Goal: Task Accomplishment & Management: Use online tool/utility

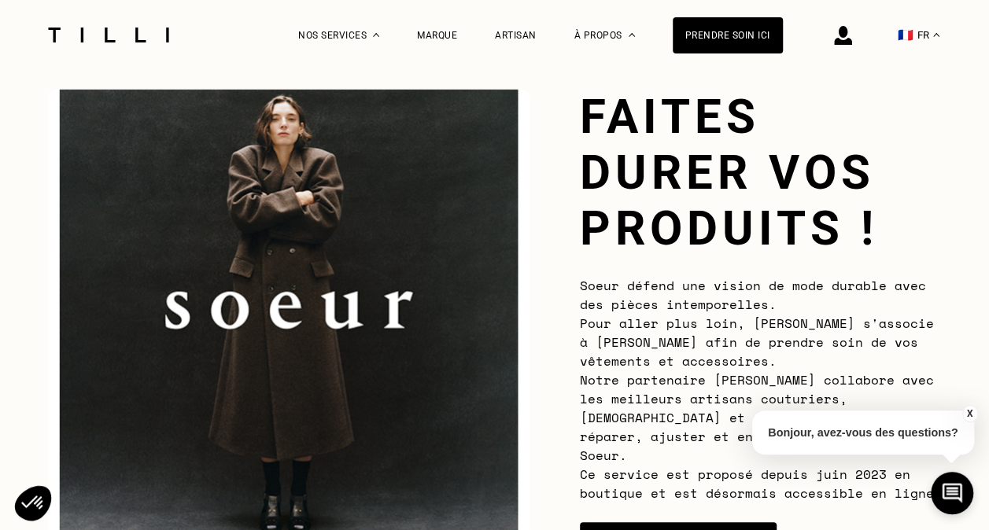
scroll to position [157, 0]
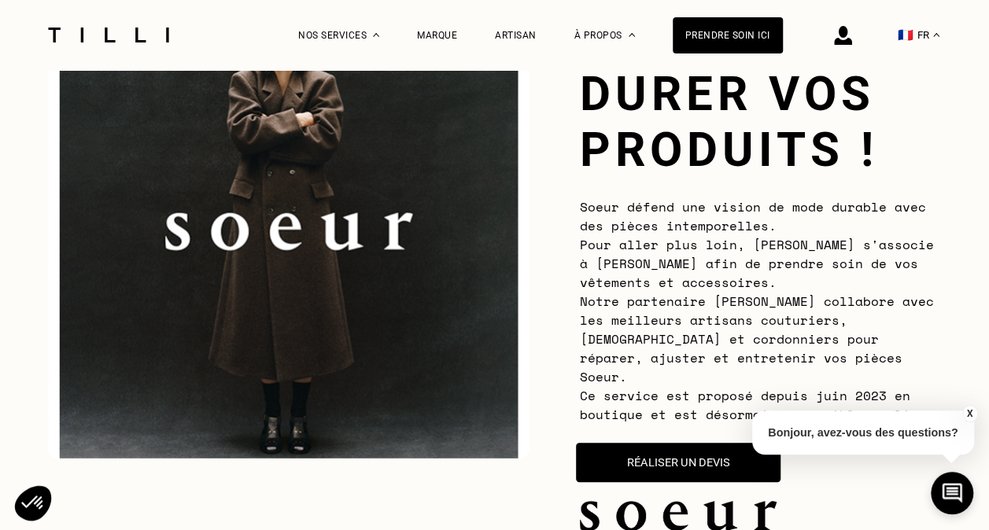
click at [681, 447] on button "Réaliser un devis" at bounding box center [678, 462] width 205 height 39
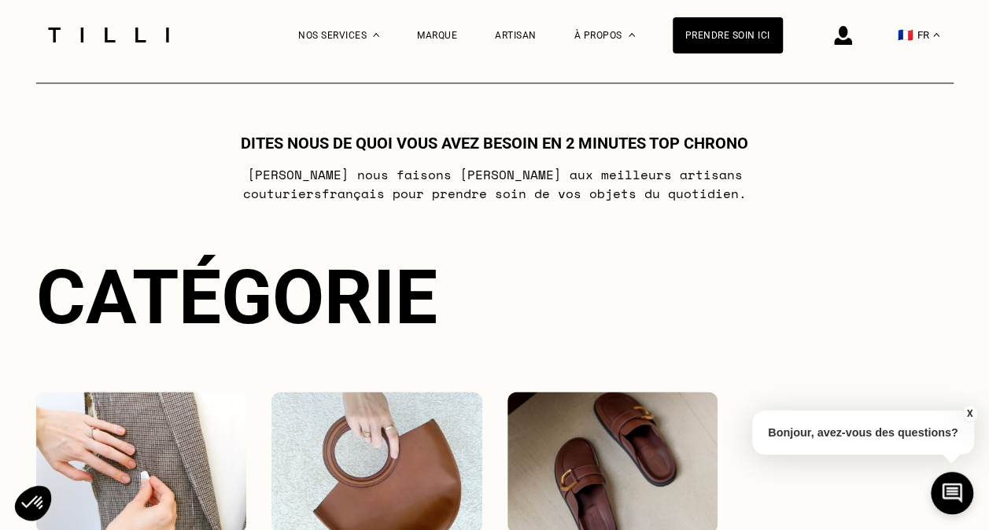
scroll to position [1166, 0]
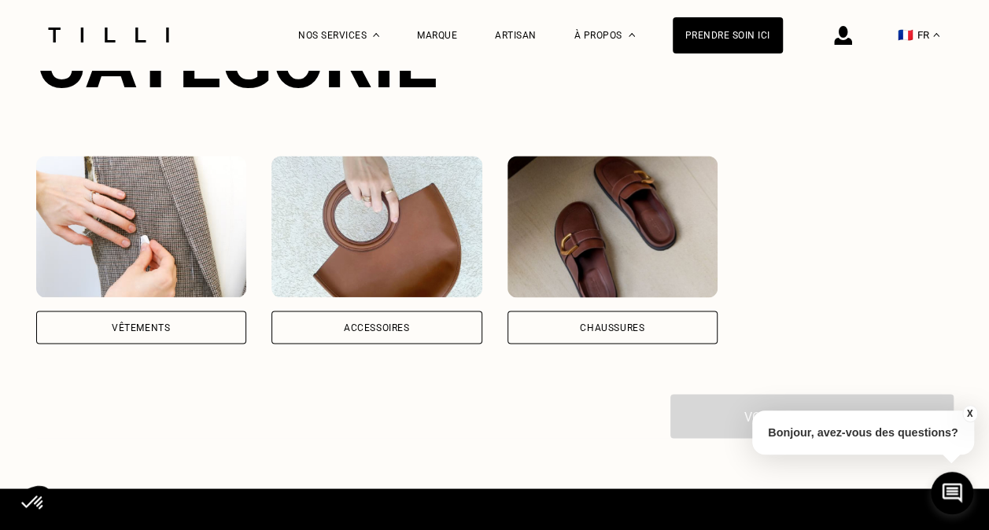
click at [154, 227] on img at bounding box center [141, 227] width 211 height 142
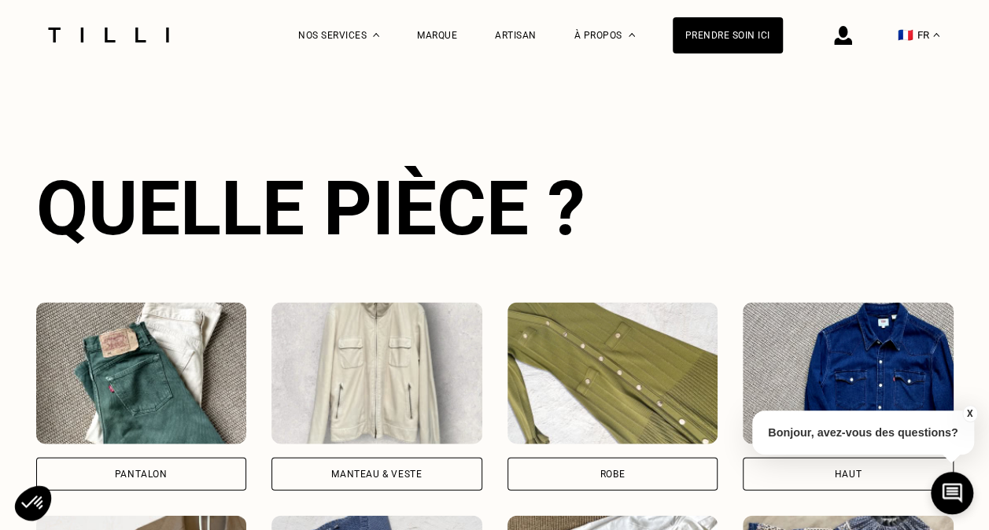
scroll to position [1453, 0]
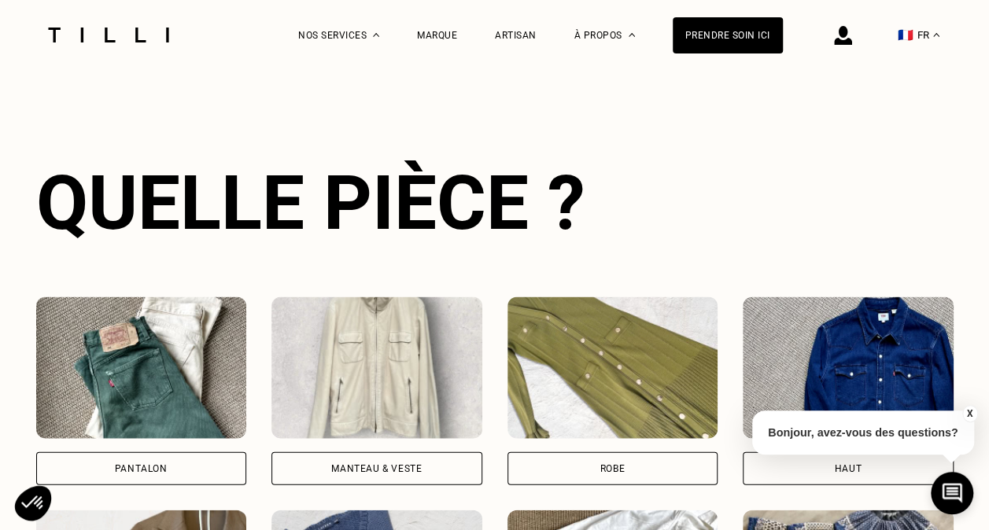
click at [361, 360] on img at bounding box center [376, 368] width 211 height 142
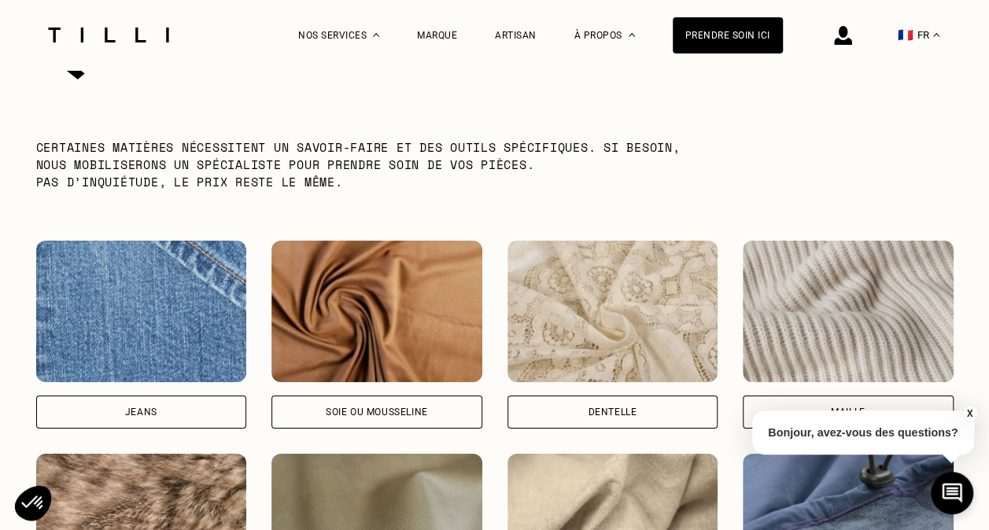
click at [184, 346] on img at bounding box center [141, 312] width 211 height 142
select select "FR"
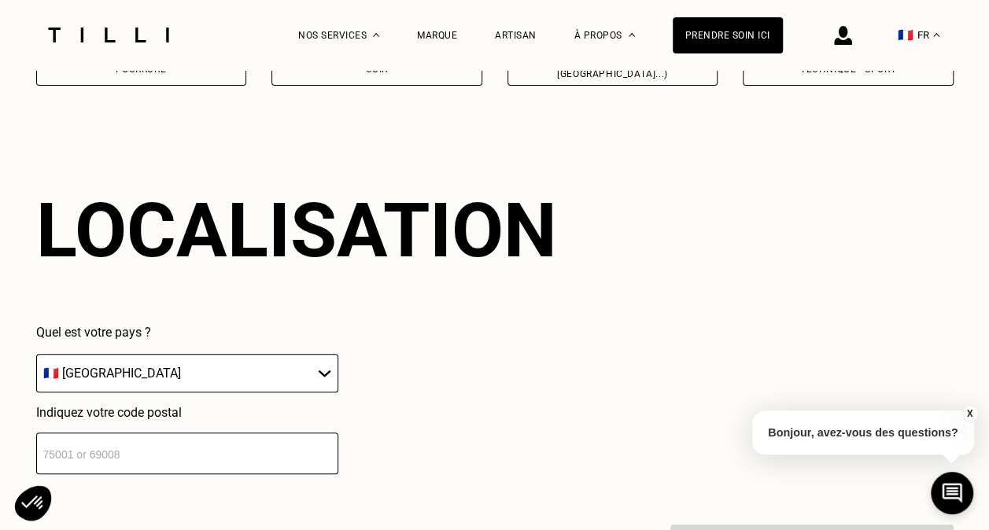
scroll to position [3051, 0]
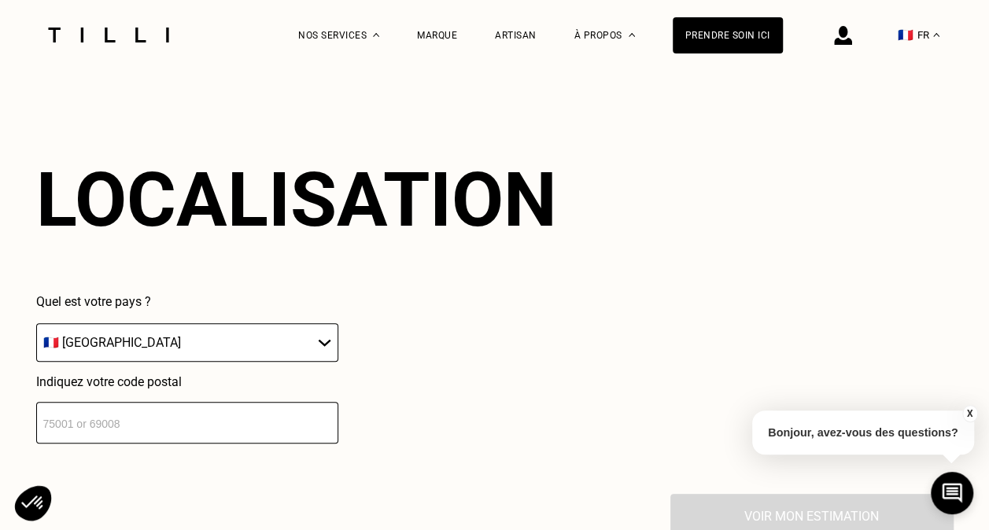
click at [279, 416] on input "number" at bounding box center [187, 423] width 302 height 42
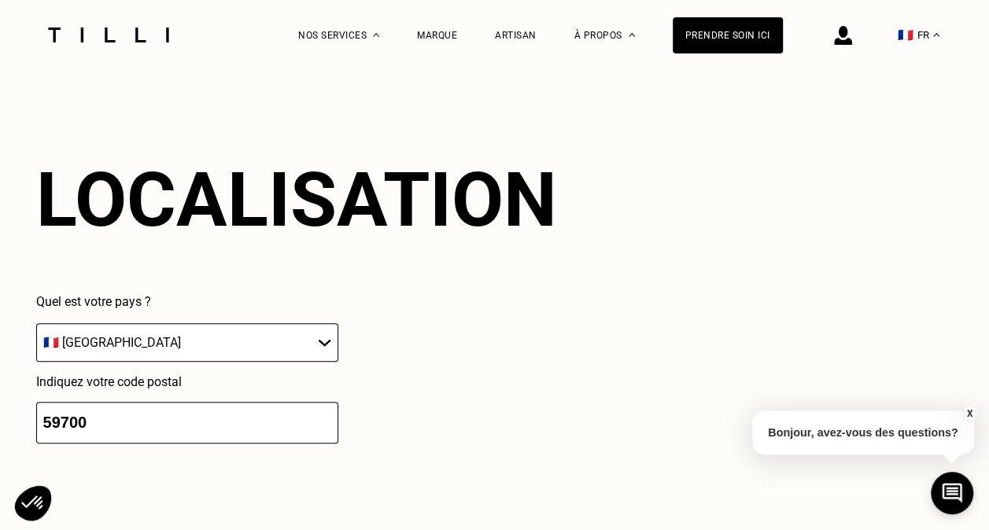
type input "59700"
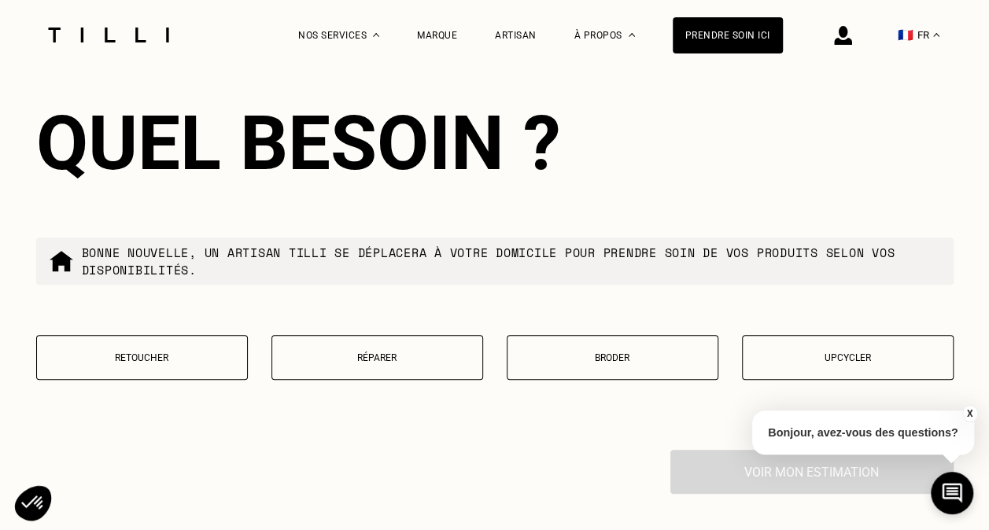
scroll to position [3521, 0]
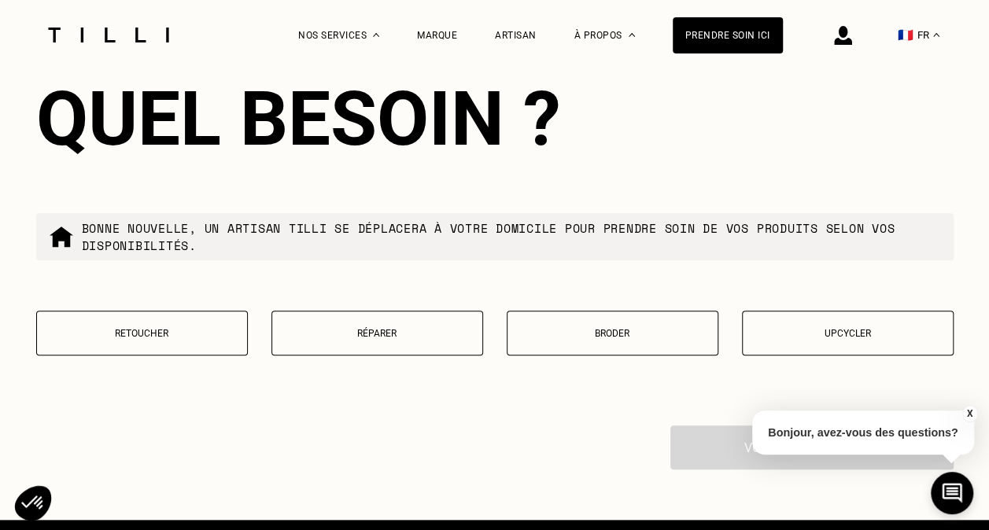
click at [390, 336] on button "Réparer" at bounding box center [377, 333] width 212 height 45
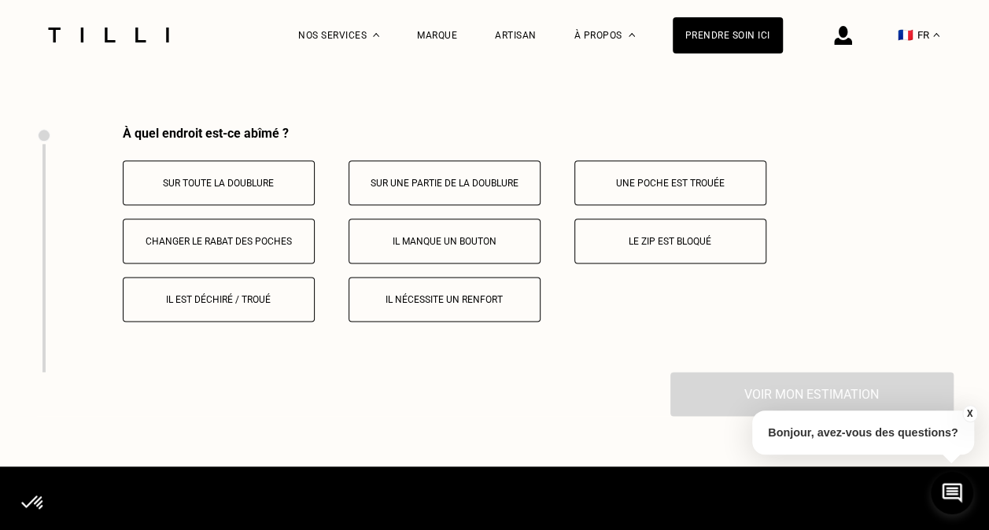
scroll to position [3846, 0]
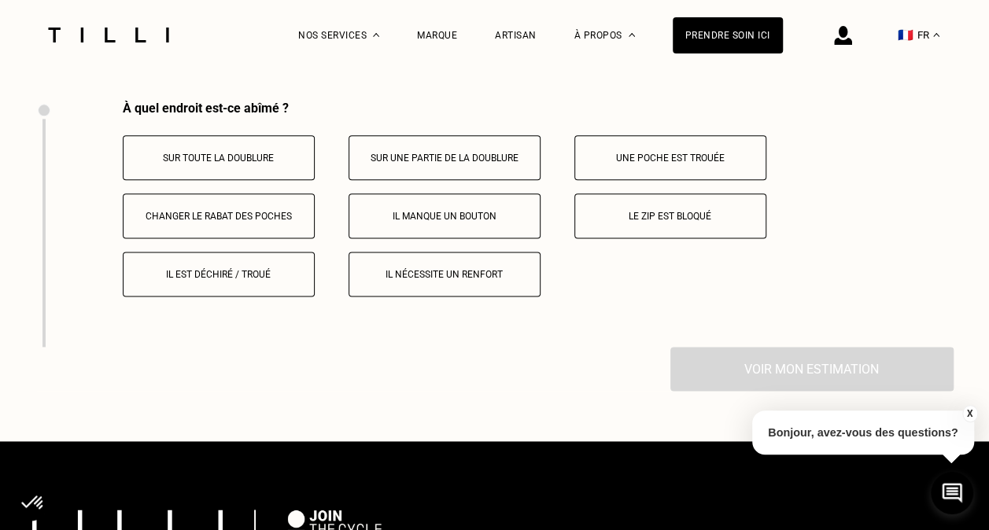
click at [670, 154] on p "Une poche est trouée" at bounding box center [670, 158] width 175 height 11
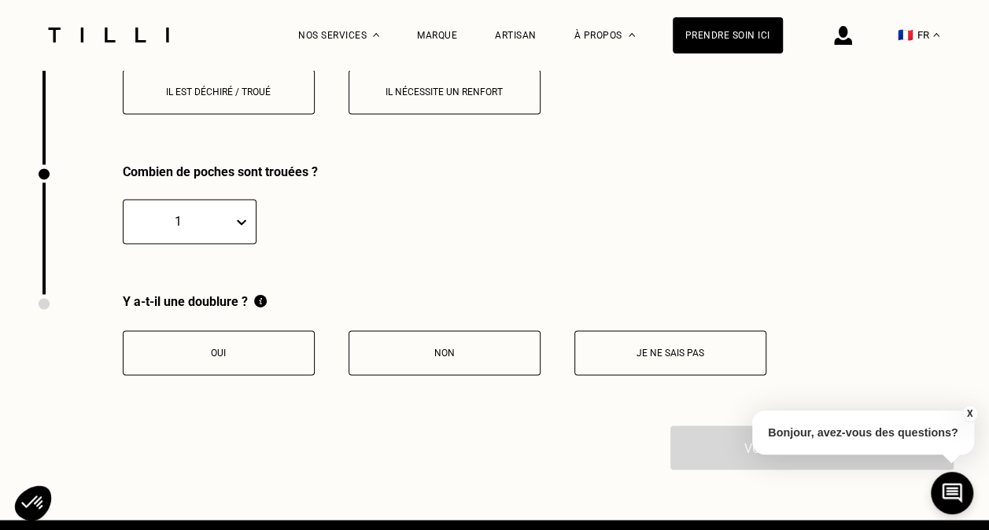
scroll to position [4093, 0]
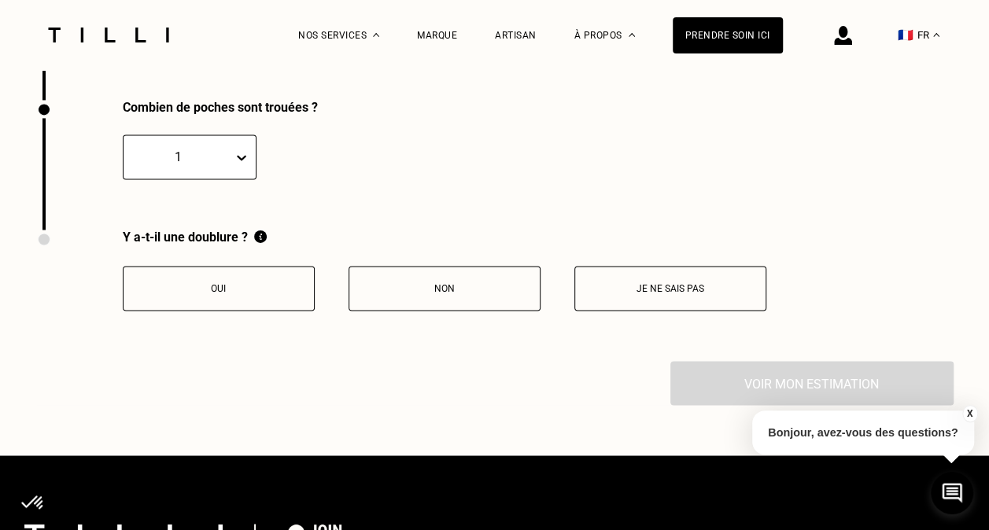
click at [259, 291] on p "Oui" at bounding box center [218, 288] width 175 height 11
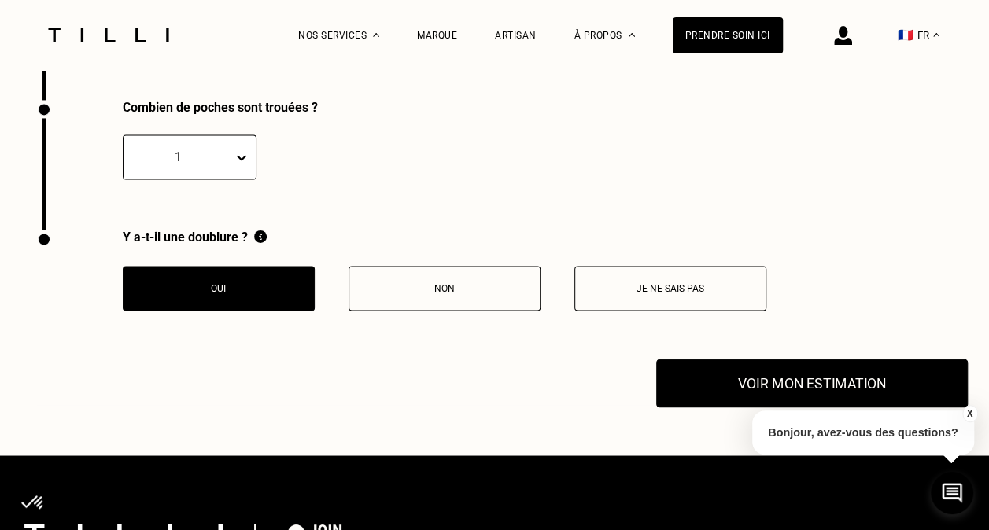
click at [785, 385] on button "Voir mon estimation" at bounding box center [812, 384] width 312 height 49
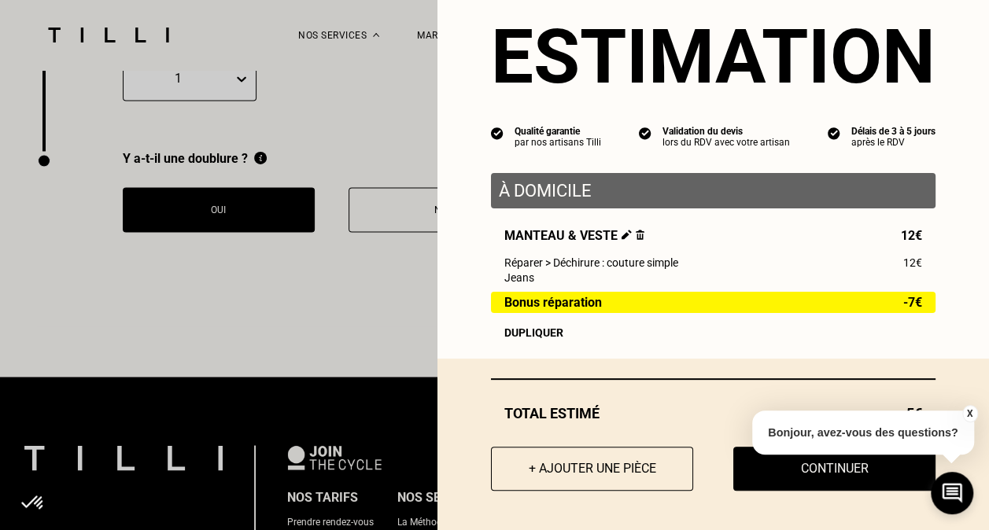
scroll to position [4251, 0]
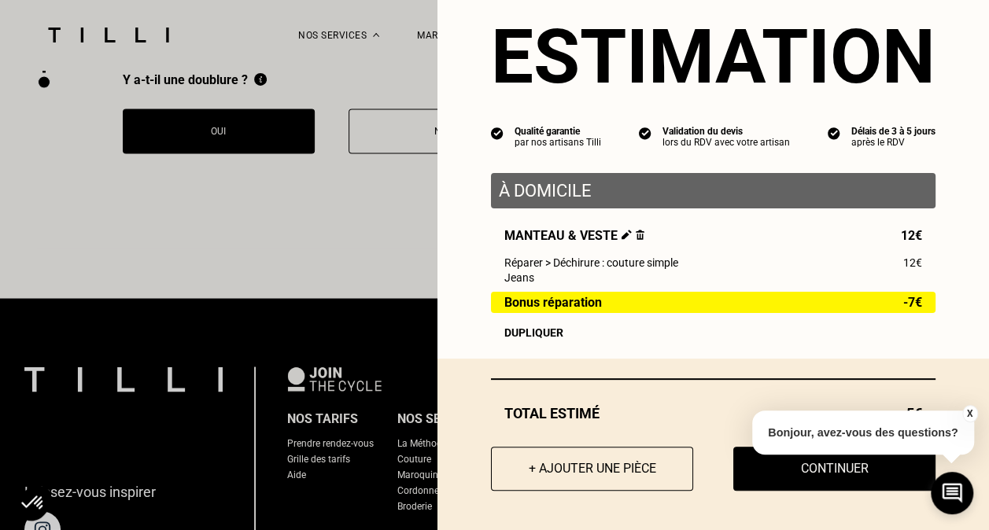
click at [975, 411] on button "X" at bounding box center [970, 413] width 16 height 17
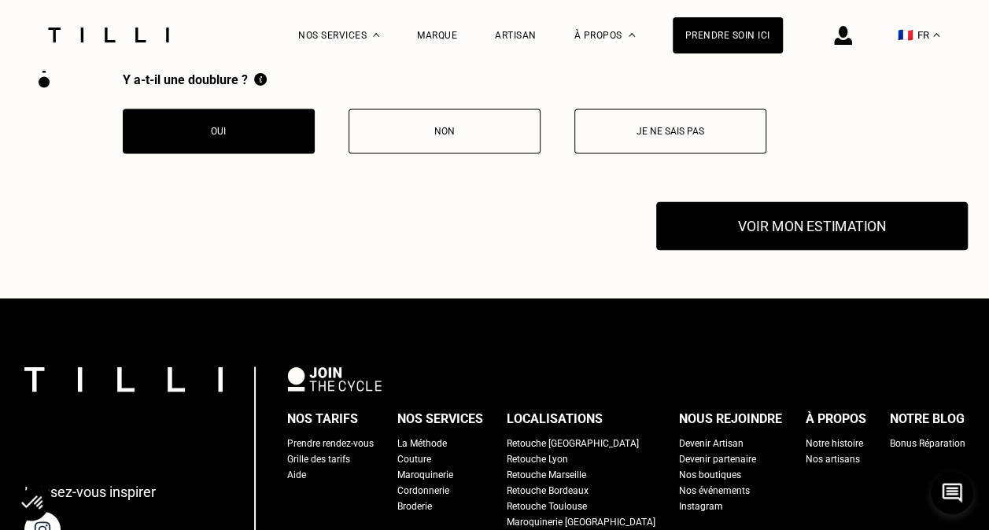
click at [844, 218] on button "Voir mon estimation" at bounding box center [812, 226] width 312 height 49
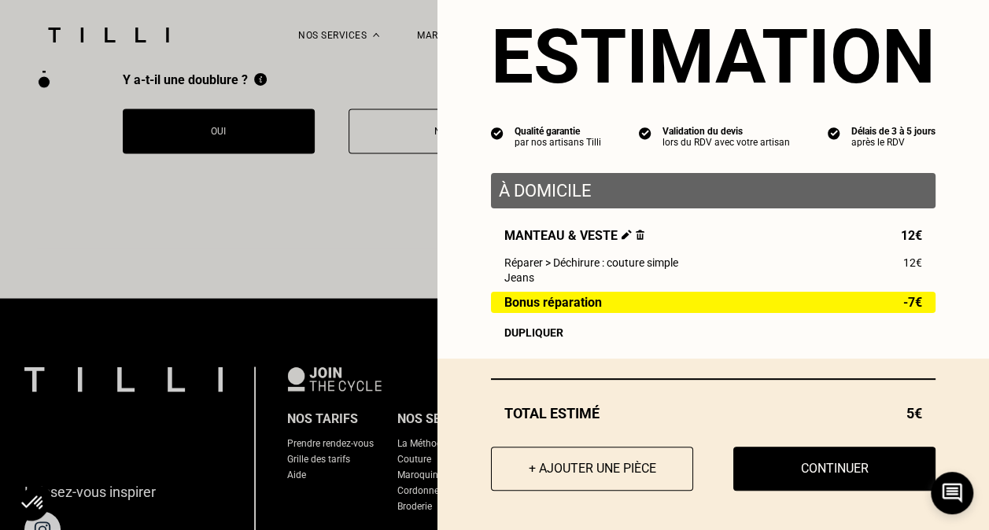
scroll to position [4408, 0]
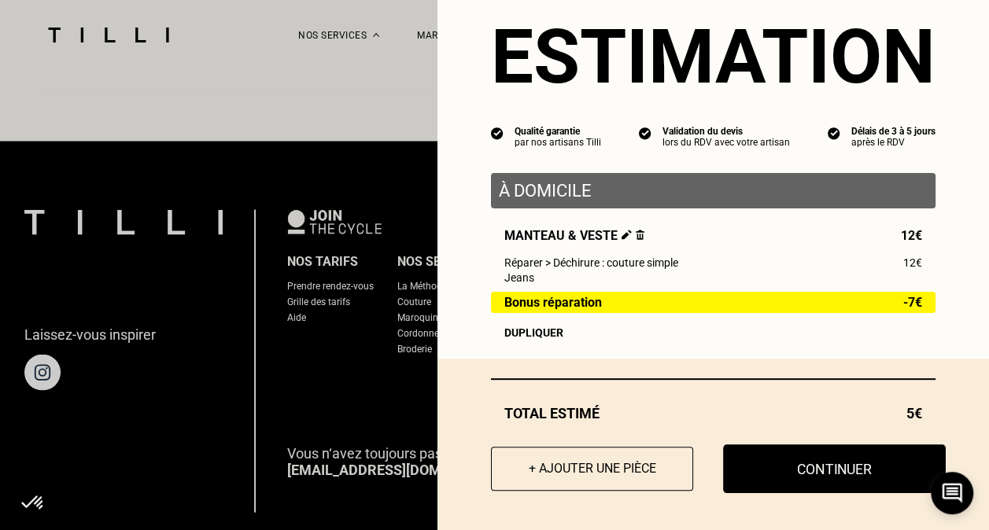
click at [840, 464] on button "Continuer" at bounding box center [834, 469] width 223 height 49
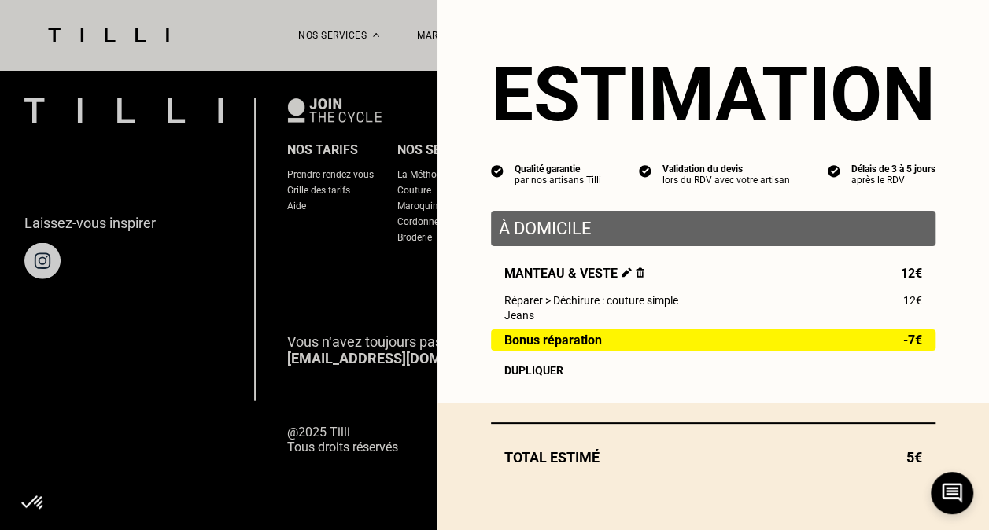
scroll to position [0, 0]
select select "FR"
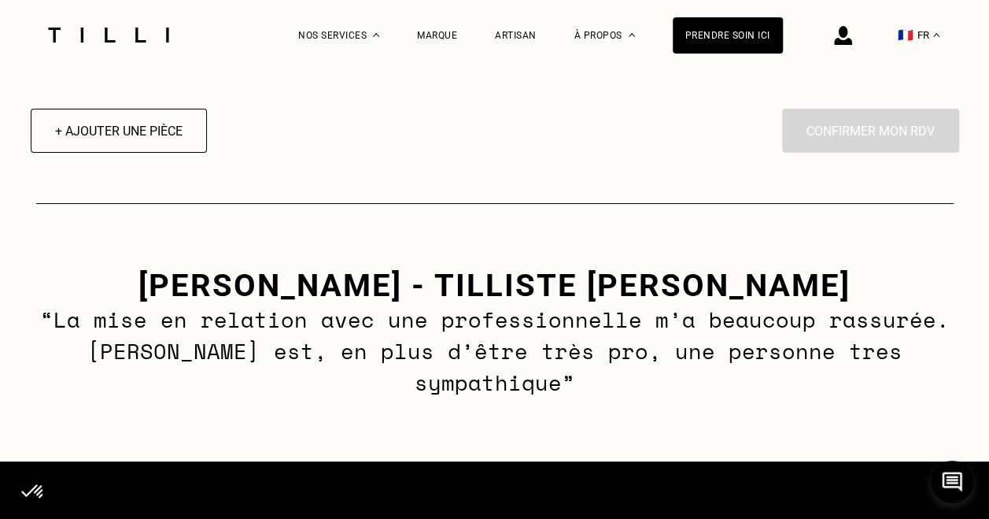
scroll to position [2282, 0]
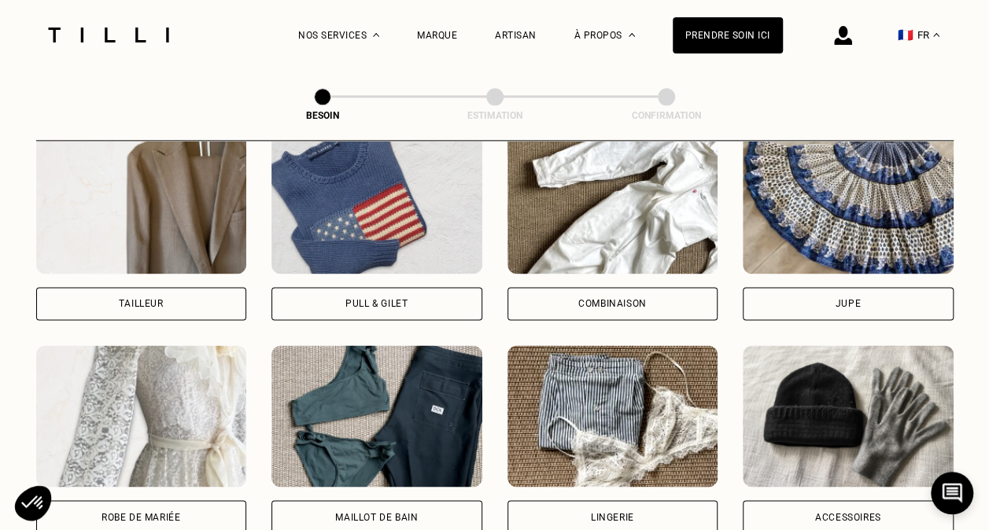
scroll to position [908, 0]
